Goal: Check status: Check status

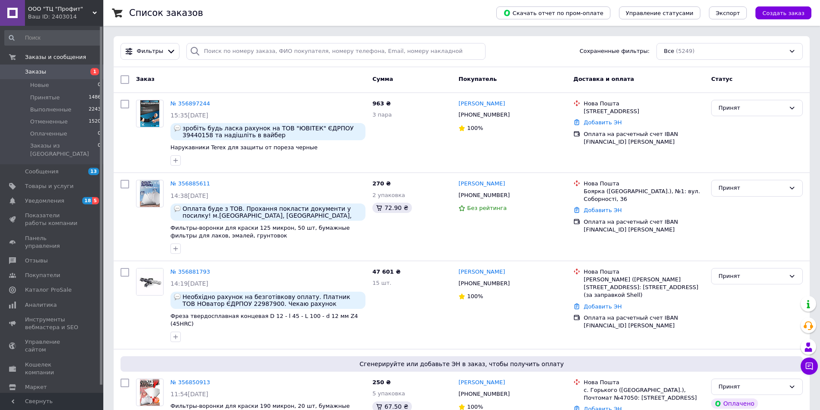
click at [60, 66] on link "Заказы 1" at bounding box center [53, 72] width 106 height 15
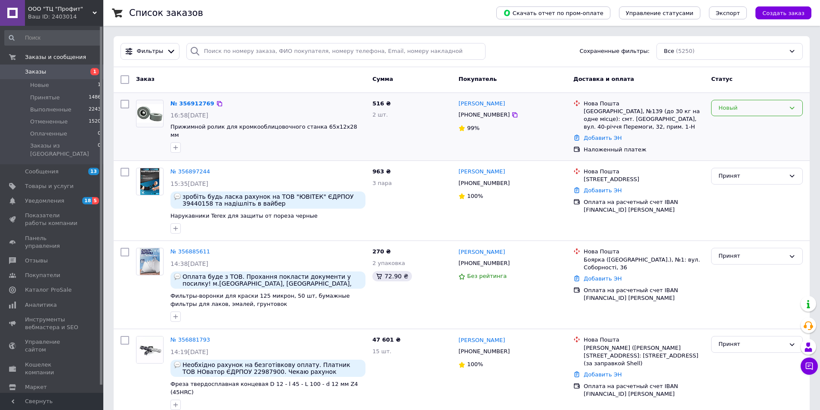
click at [753, 111] on div "Новый" at bounding box center [751, 108] width 67 height 9
click at [749, 128] on li "Принят" at bounding box center [756, 126] width 91 height 16
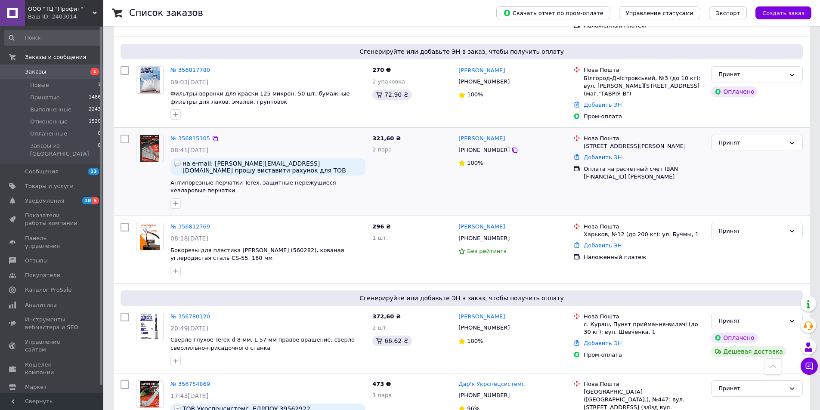
scroll to position [645, 0]
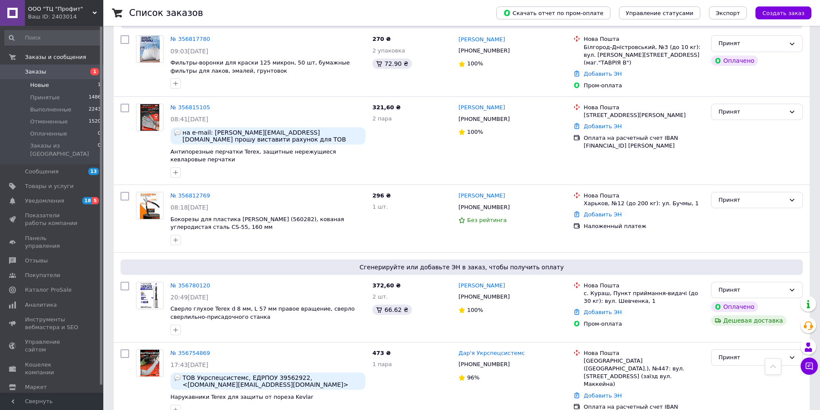
click at [79, 72] on span "Заказы" at bounding box center [52, 72] width 55 height 8
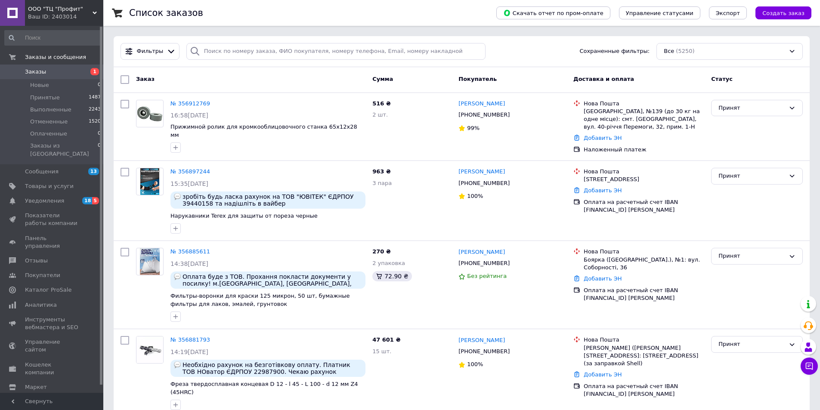
click at [59, 68] on span "Заказы" at bounding box center [52, 72] width 55 height 8
